Goal: Task Accomplishment & Management: Manage account settings

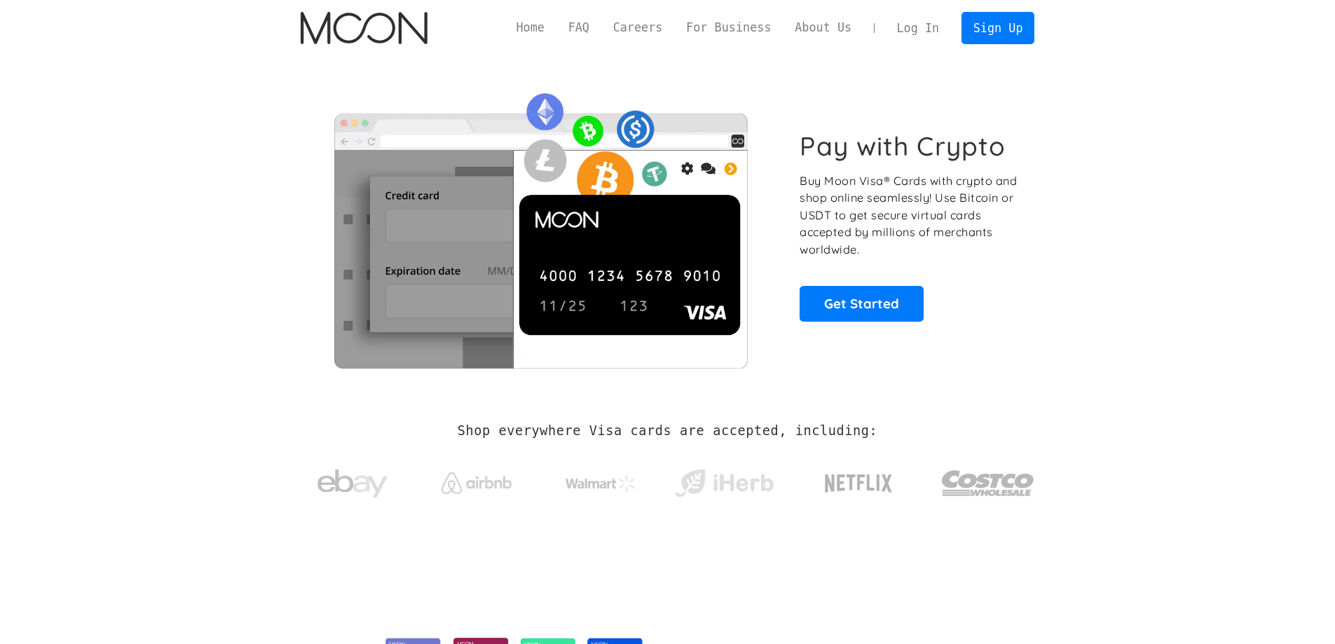
click at [931, 26] on link "Log In" at bounding box center [918, 28] width 66 height 31
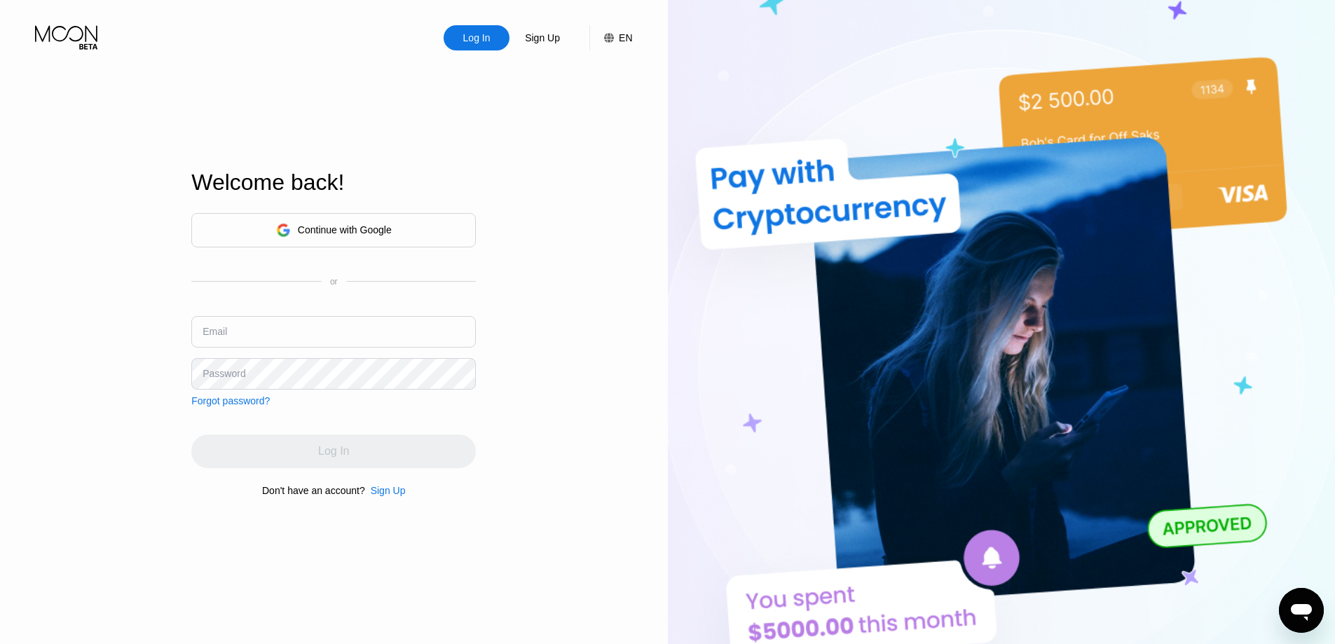
type input "aminezbail2@gmail.com"
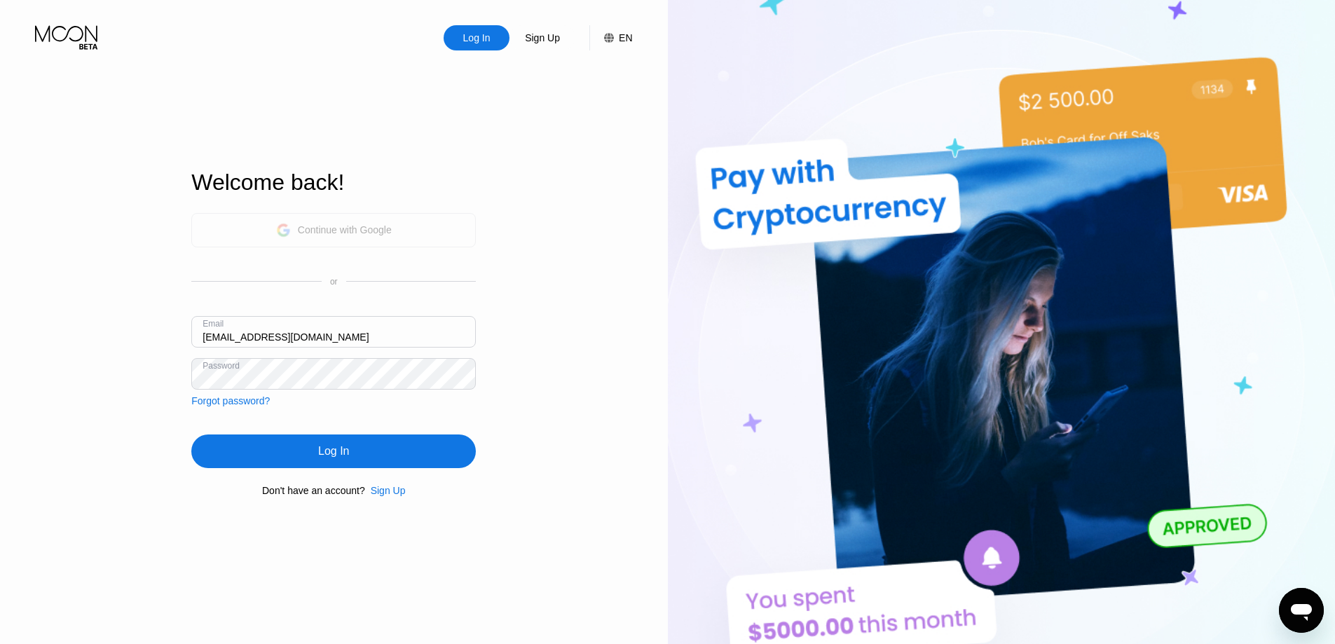
click at [399, 228] on div "Continue with Google" at bounding box center [333, 230] width 285 height 34
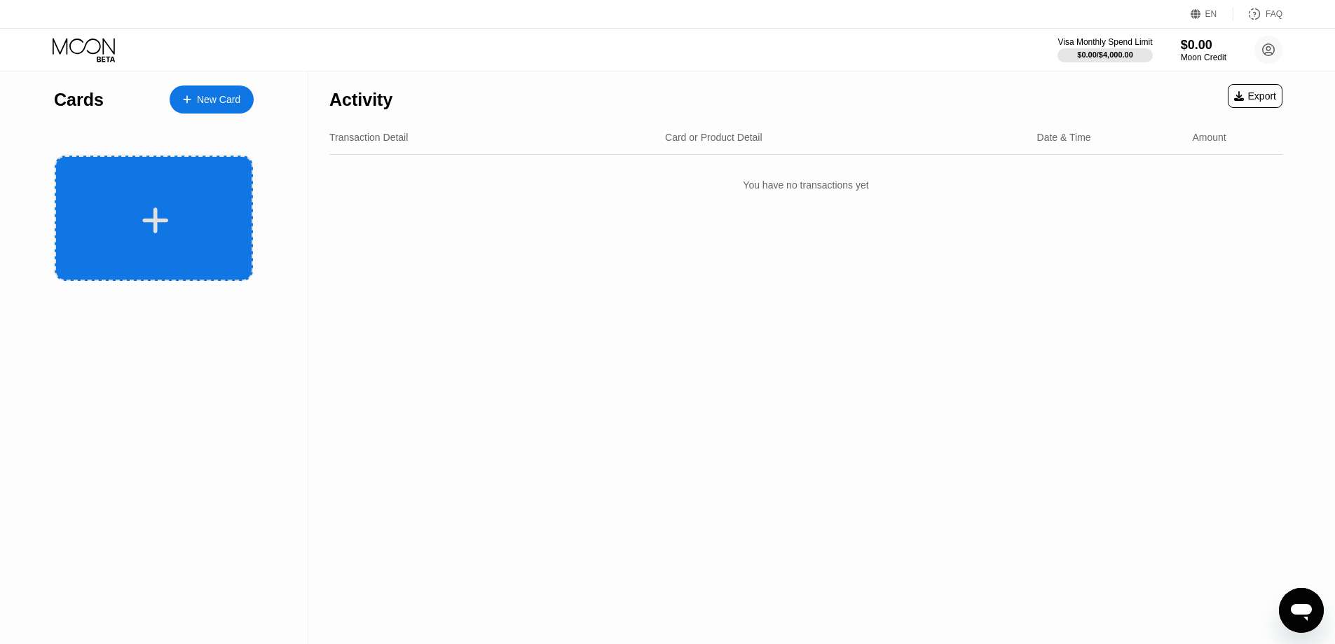
click at [231, 235] on div at bounding box center [156, 221] width 174 height 32
